Goal: Task Accomplishment & Management: Manage account settings

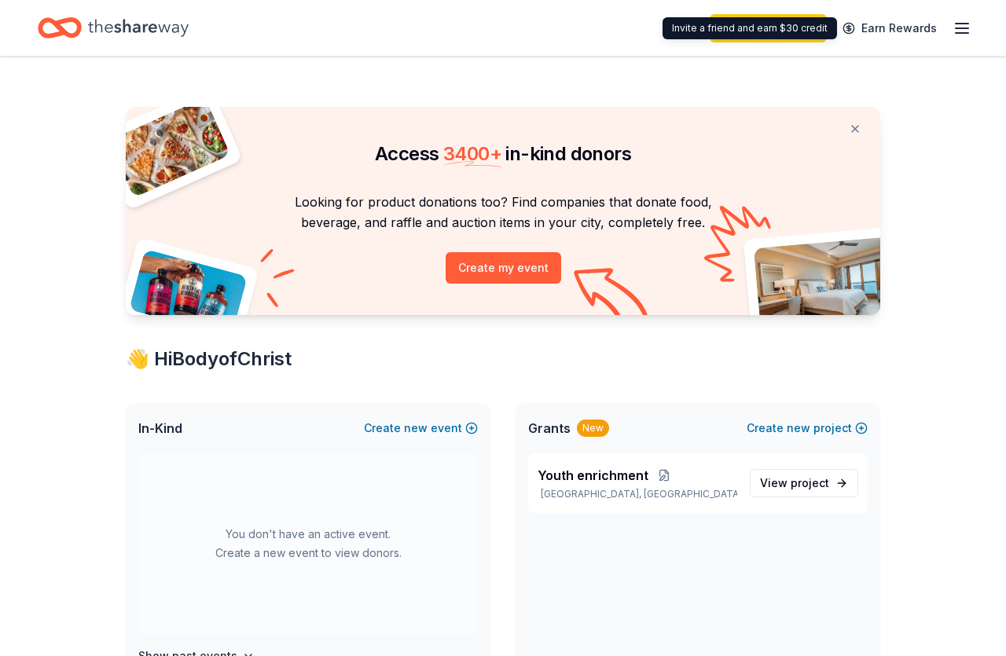
click at [964, 22] on icon "button" at bounding box center [961, 28] width 19 height 19
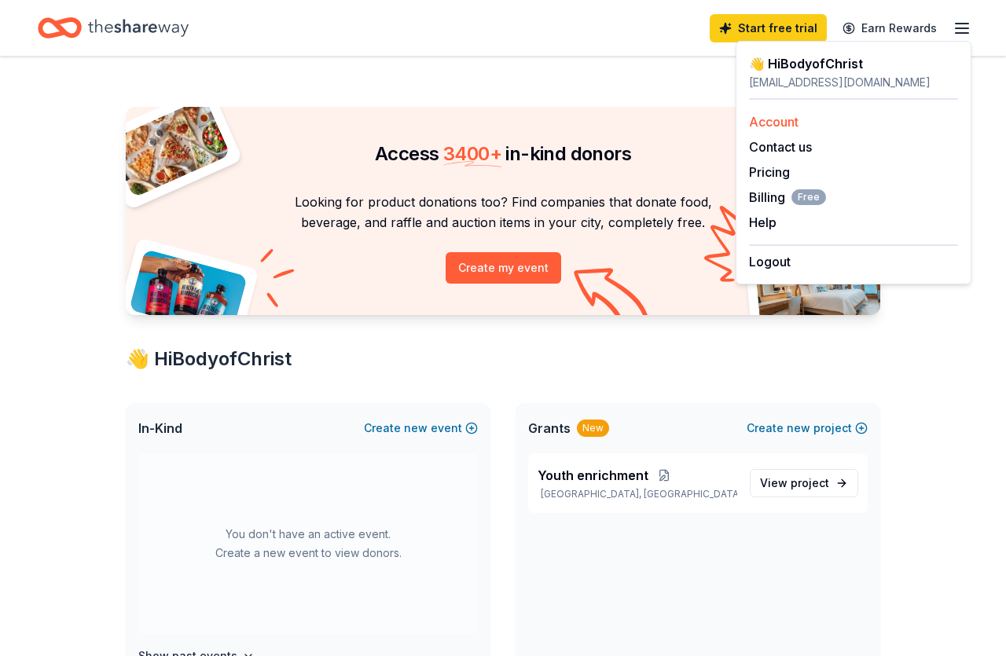
click at [764, 125] on link "Account" at bounding box center [773, 122] width 49 height 16
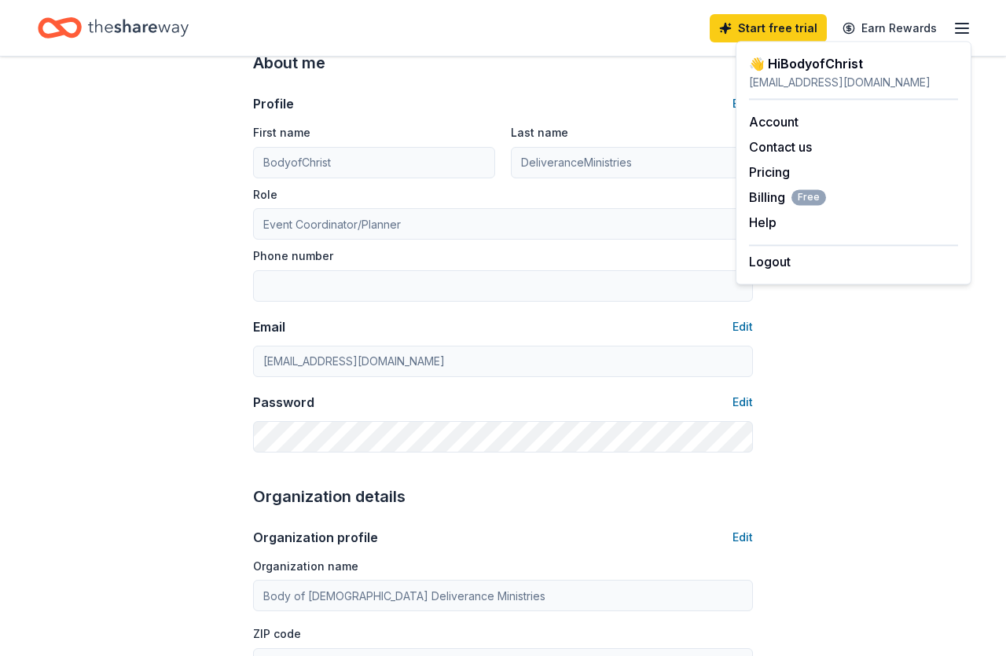
scroll to position [80, 0]
click at [742, 401] on button "Edit" at bounding box center [742, 400] width 20 height 19
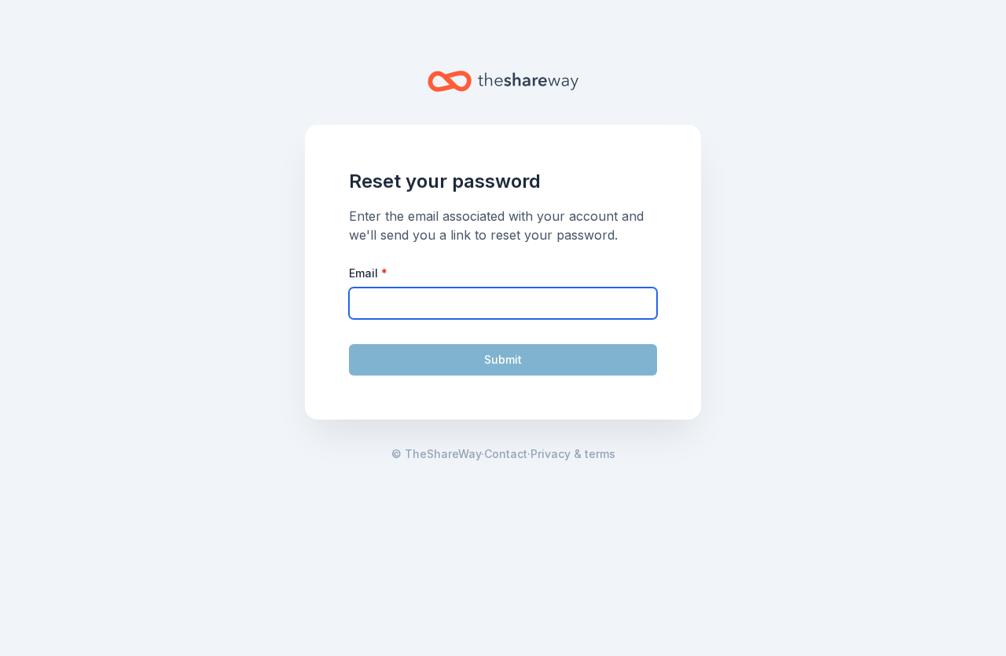
click at [414, 295] on input "Email *" at bounding box center [503, 303] width 308 height 31
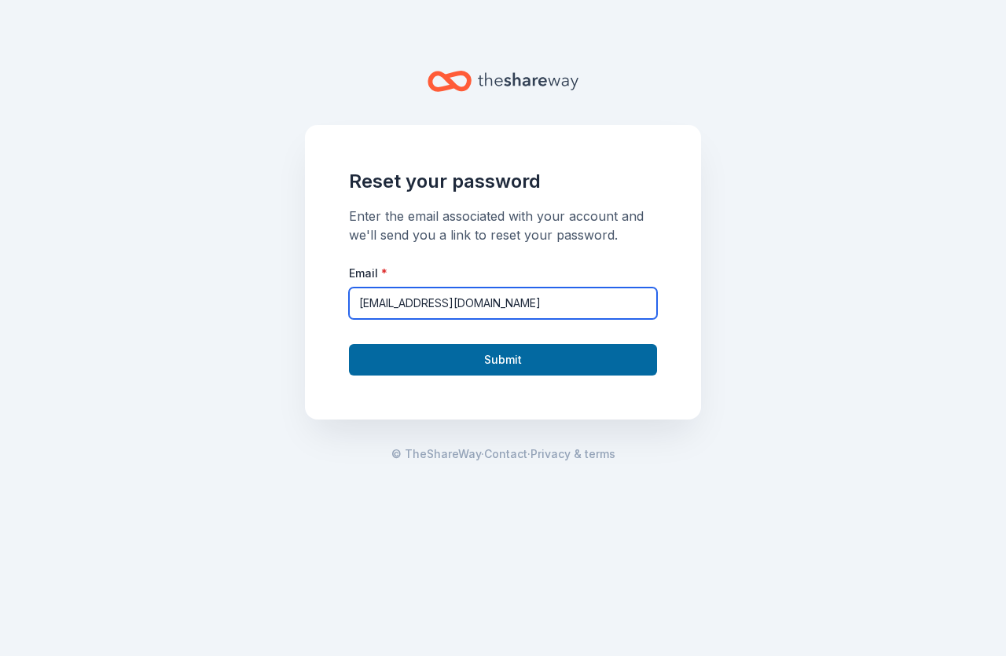
type input "[EMAIL_ADDRESS][DOMAIN_NAME]"
click at [349, 344] on button "Submit" at bounding box center [503, 359] width 308 height 31
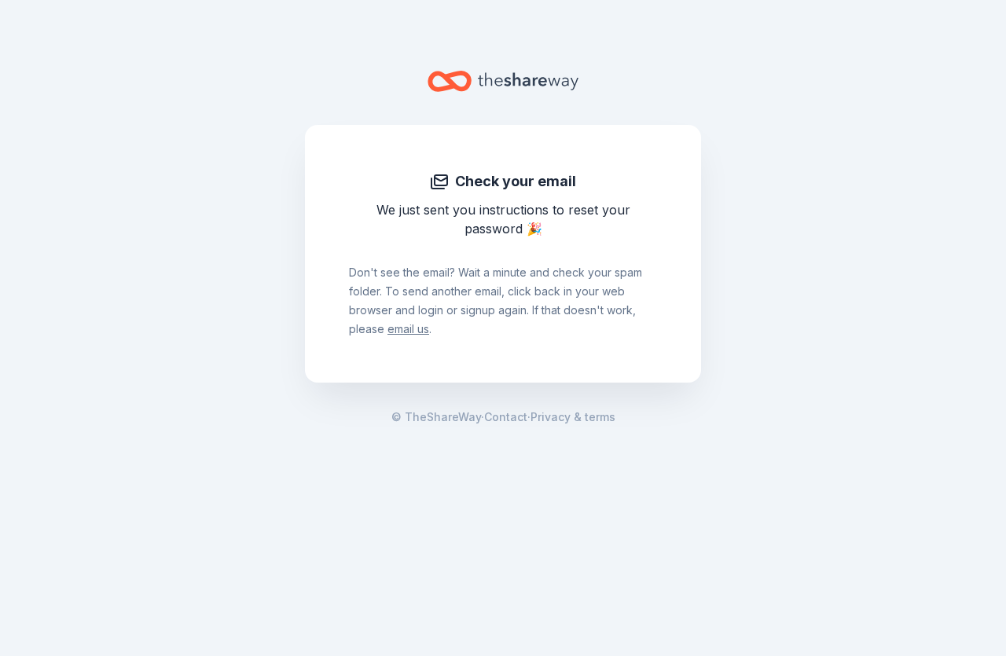
click at [609, 257] on div "Don ' t see the email? Wait a minute and check your spam folder. To send anothe…" at bounding box center [503, 288] width 308 height 101
click at [493, 85] on icon "Home" at bounding box center [528, 81] width 101 height 32
click at [493, 82] on icon "Home" at bounding box center [528, 81] width 101 height 32
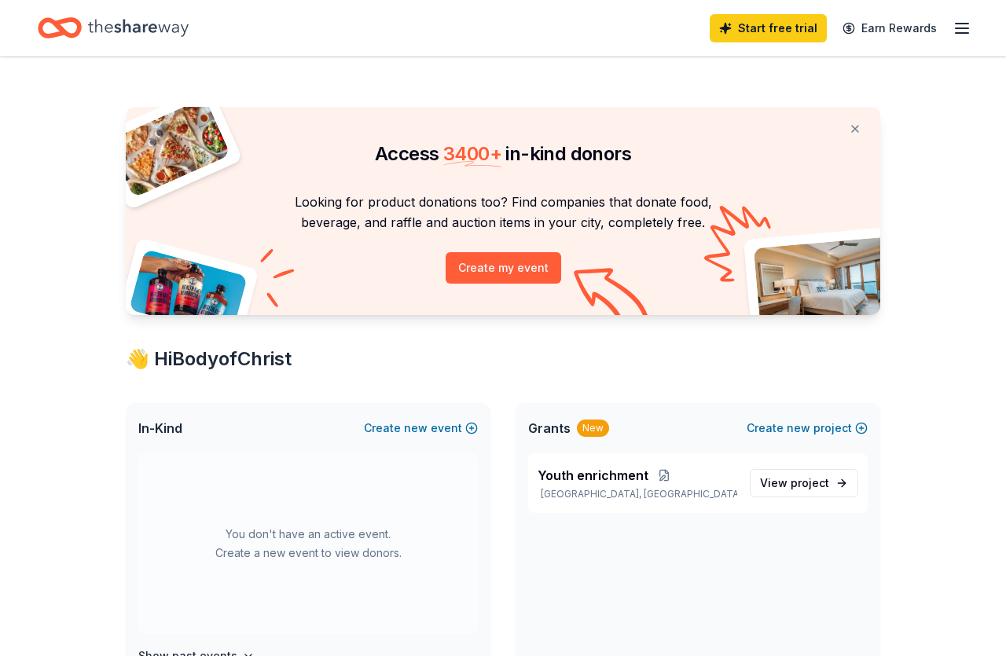
click at [958, 33] on line "button" at bounding box center [961, 33] width 13 height 0
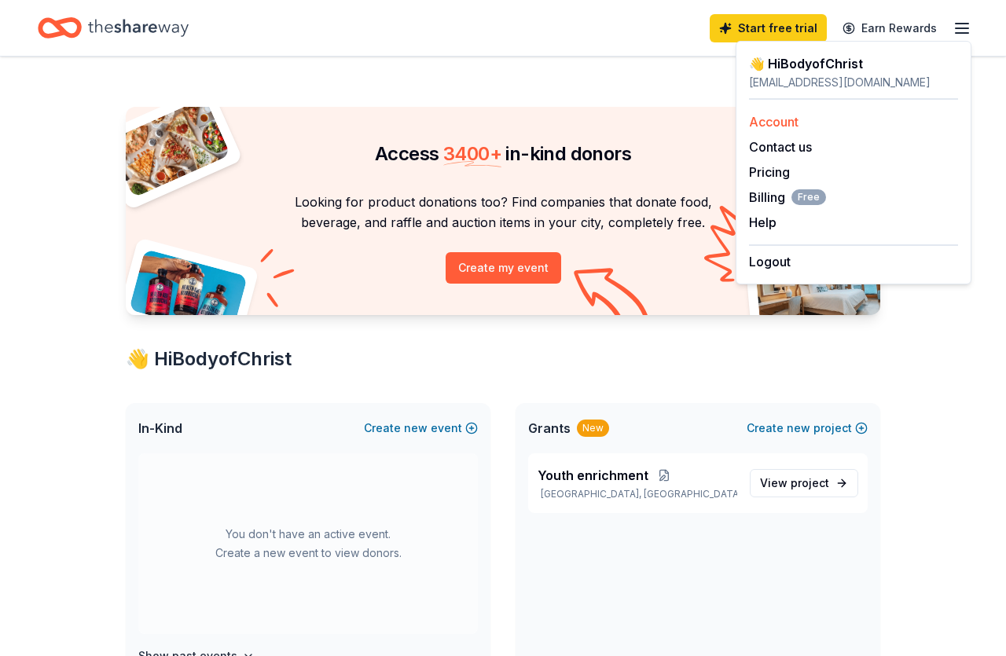
click at [772, 123] on link "Account" at bounding box center [773, 122] width 49 height 16
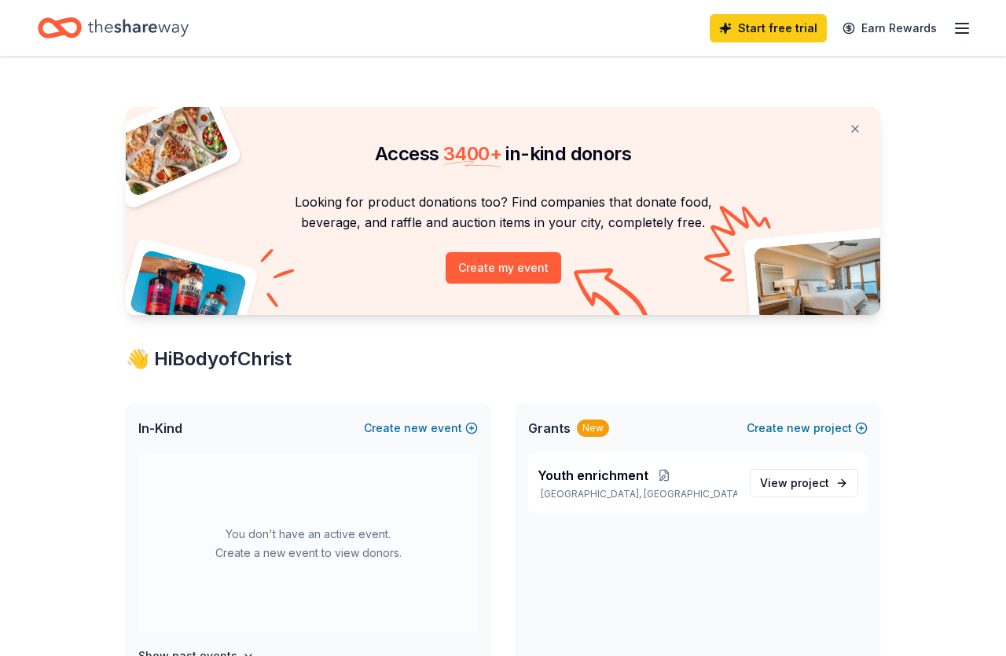
click at [946, 26] on div "Start free trial Earn Rewards" at bounding box center [840, 27] width 262 height 37
click at [956, 31] on icon "button" at bounding box center [961, 28] width 19 height 19
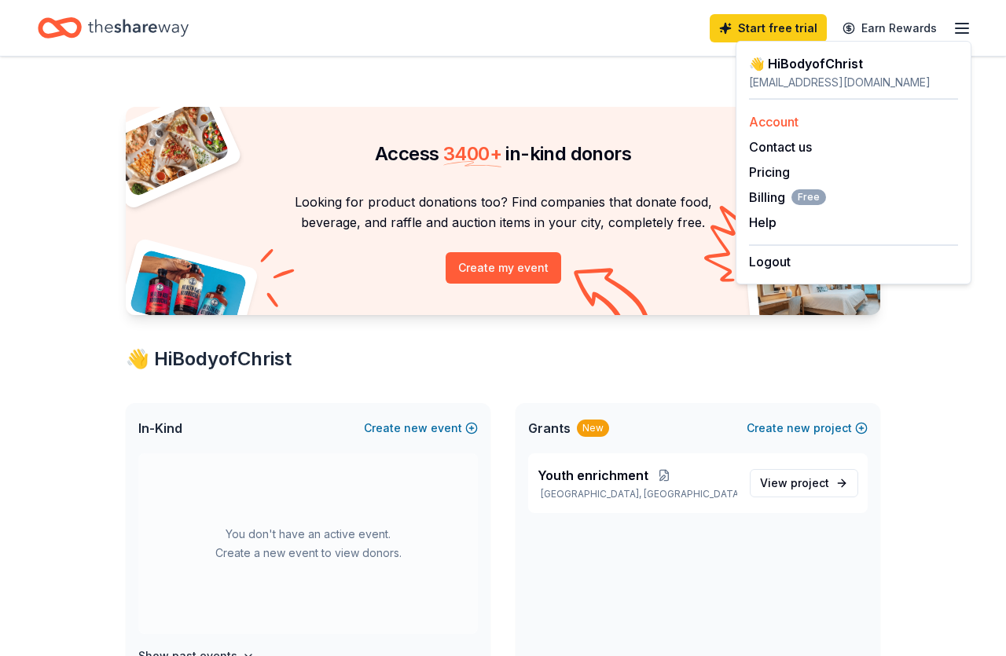
click at [771, 117] on link "Account" at bounding box center [773, 122] width 49 height 16
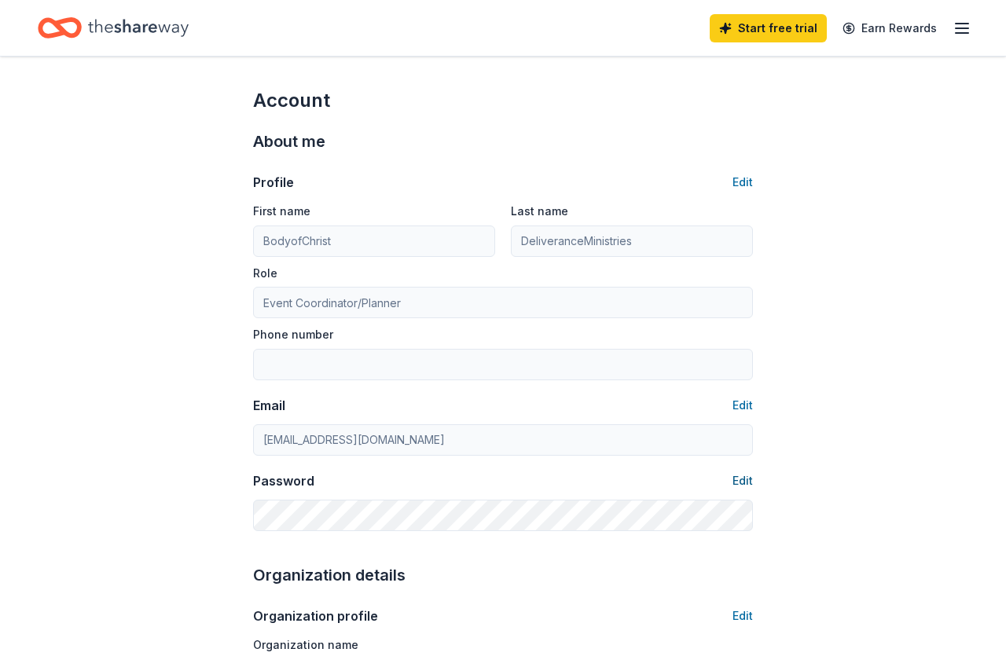
click at [742, 478] on button "Edit" at bounding box center [742, 480] width 20 height 19
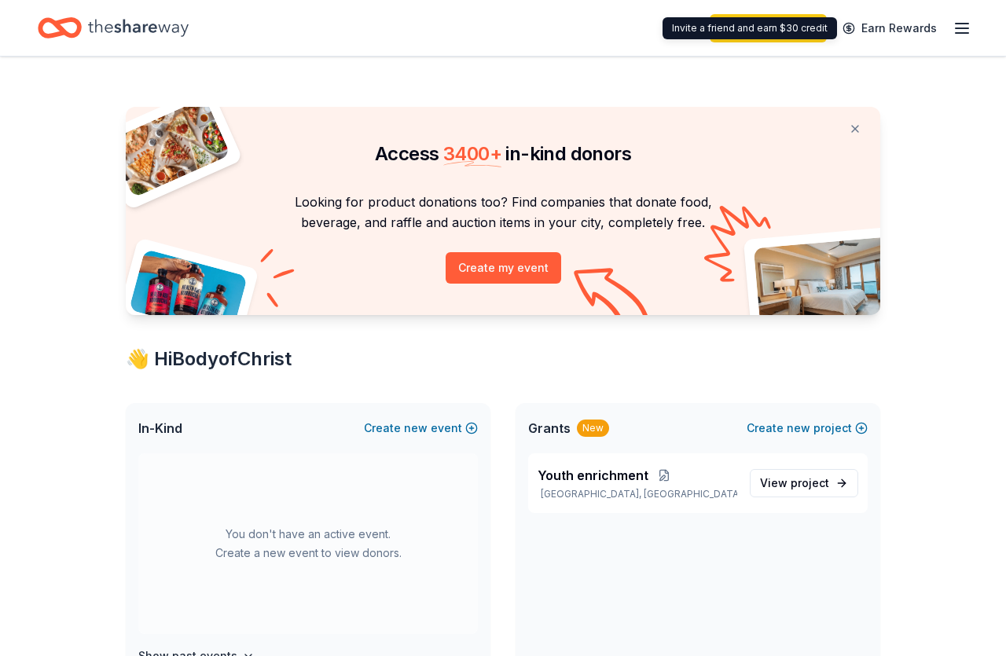
click at [951, 31] on div "Start free trial Earn Rewards" at bounding box center [840, 27] width 262 height 37
click at [959, 31] on icon "button" at bounding box center [961, 28] width 19 height 19
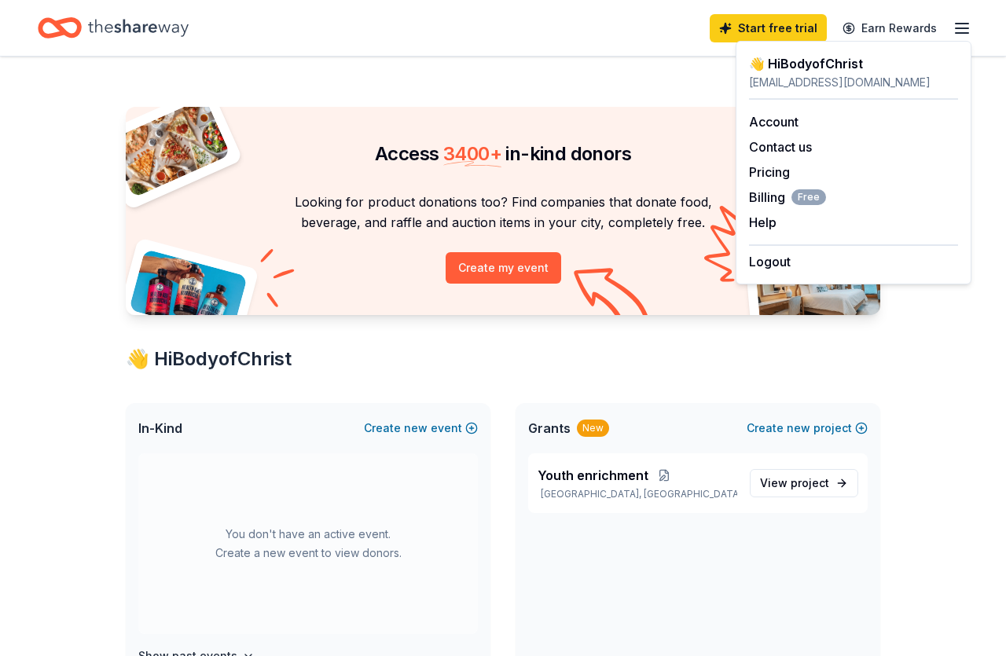
click at [831, 84] on div "[EMAIL_ADDRESS][DOMAIN_NAME]" at bounding box center [853, 82] width 209 height 19
click at [824, 71] on div "👋 Hi BodyofChrist" at bounding box center [853, 63] width 209 height 19
click at [773, 198] on span "Billing Free" at bounding box center [787, 197] width 77 height 19
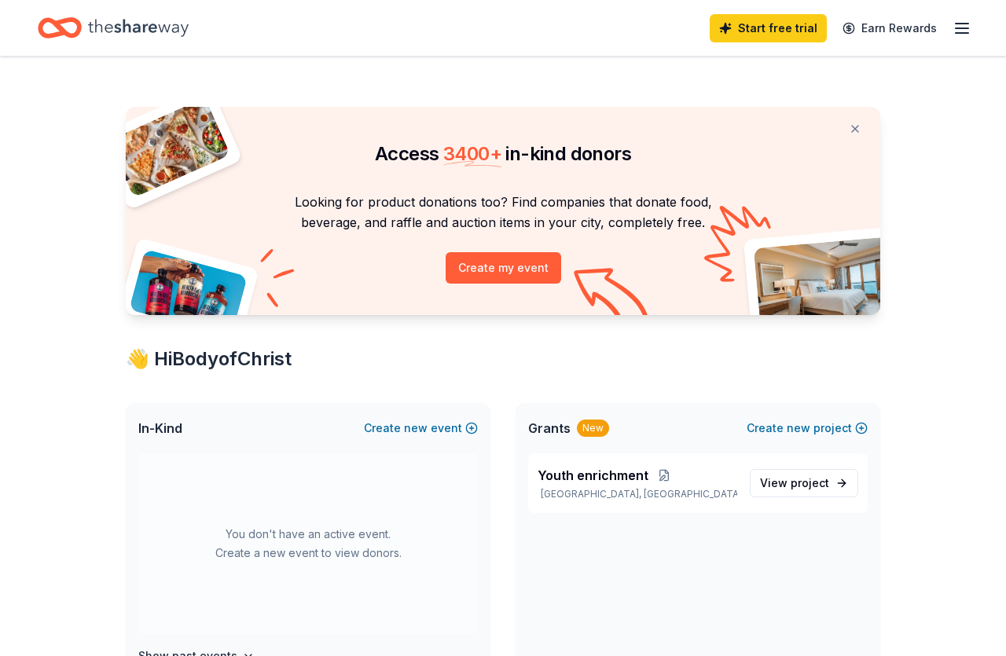
click at [964, 22] on icon "button" at bounding box center [961, 28] width 19 height 19
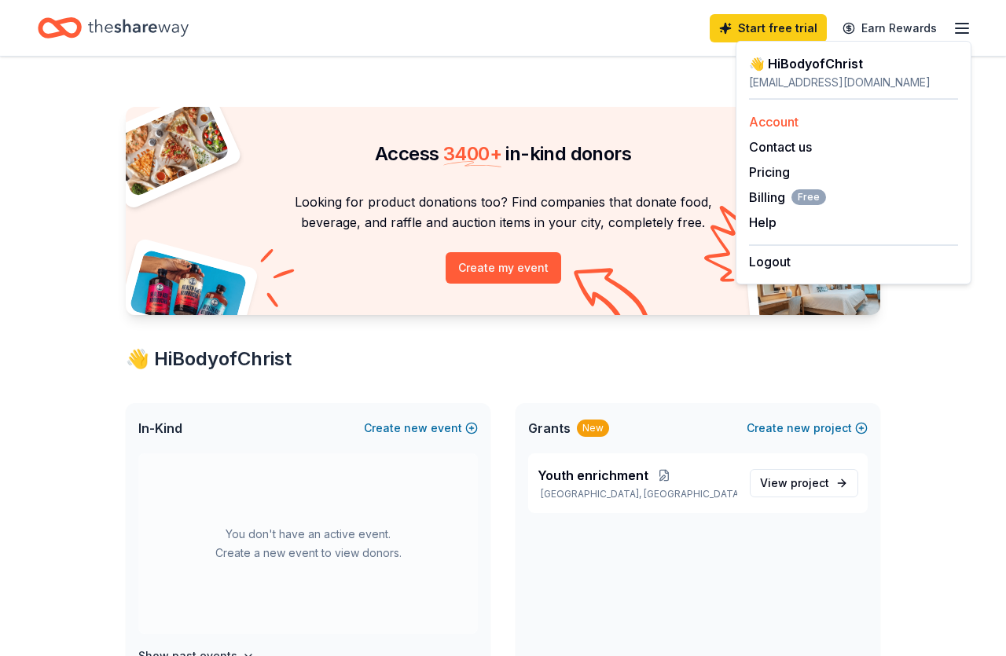
click at [774, 119] on link "Account" at bounding box center [773, 122] width 49 height 16
